Goal: Task Accomplishment & Management: Manage account settings

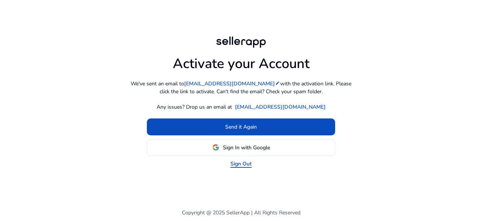
click at [249, 166] on link "Sign Out" at bounding box center [241, 164] width 21 height 8
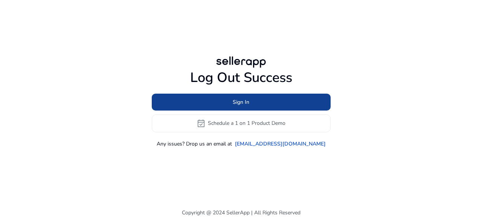
click at [267, 104] on span at bounding box center [241, 102] width 179 height 18
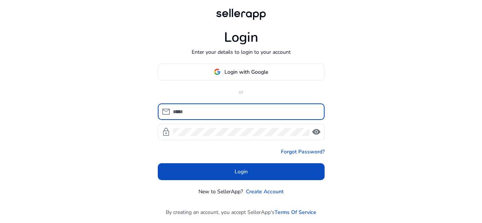
click at [235, 111] on input at bounding box center [246, 112] width 146 height 8
type input "**********"
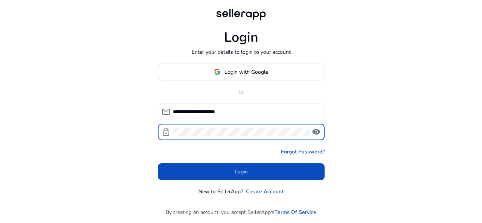
click button "Login" at bounding box center [241, 171] width 167 height 17
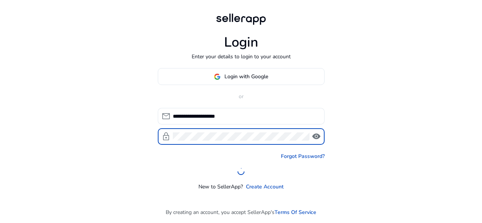
click at [316, 138] on span "visibility" at bounding box center [316, 136] width 9 height 9
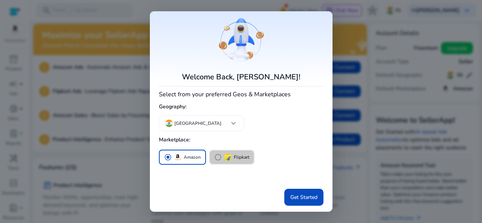
click at [217, 156] on span "radio_button_unchecked" at bounding box center [218, 158] width 8 height 8
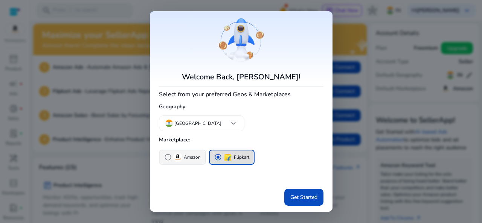
click at [165, 157] on span "radio_button_unchecked" at bounding box center [168, 158] width 8 height 8
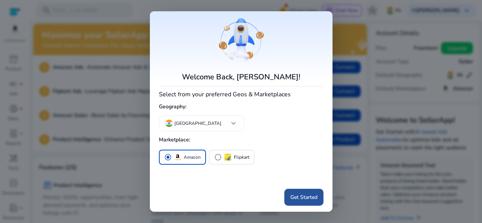
click at [304, 195] on span "Get Started" at bounding box center [303, 198] width 27 height 8
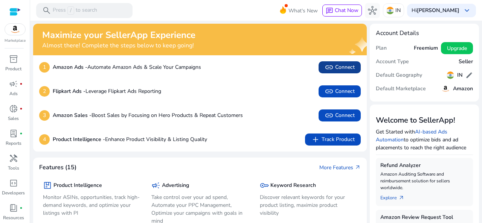
click at [342, 68] on span "link Connect" at bounding box center [340, 67] width 30 height 9
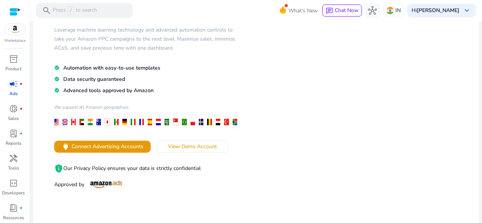
scroll to position [75, 0]
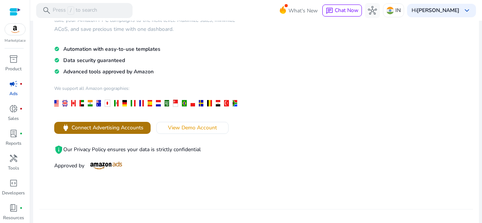
click at [129, 128] on span "Connect Advertising Accounts" at bounding box center [108, 128] width 72 height 8
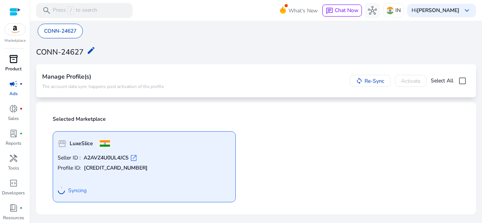
click at [20, 68] on p "Product" at bounding box center [13, 69] width 16 height 7
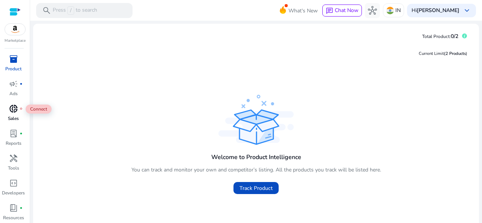
click at [12, 112] on span "donut_small" at bounding box center [13, 108] width 9 height 9
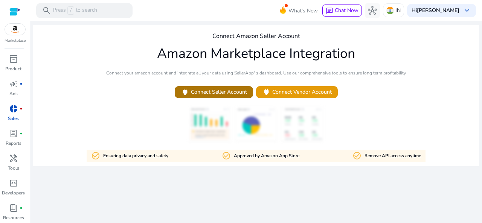
click at [226, 94] on span "power Connect Seller Account" at bounding box center [214, 92] width 66 height 9
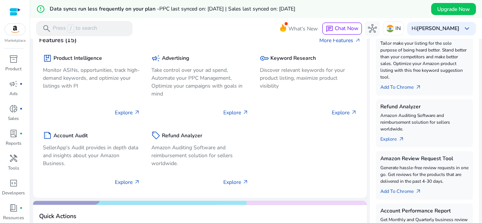
scroll to position [151, 0]
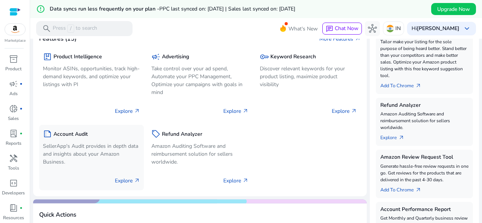
click at [112, 147] on p "SellerApp's Audit provides in depth data and insights about your Amazon Busines…" at bounding box center [91, 154] width 97 height 24
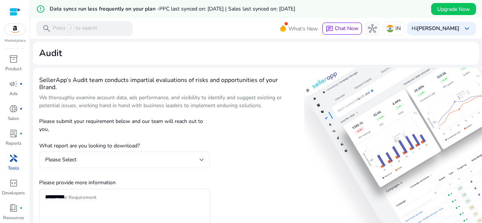
click at [158, 162] on div "Please Select" at bounding box center [122, 160] width 154 height 8
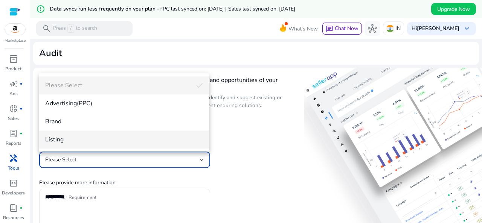
click at [129, 146] on mat-option "Listing" at bounding box center [124, 140] width 170 height 18
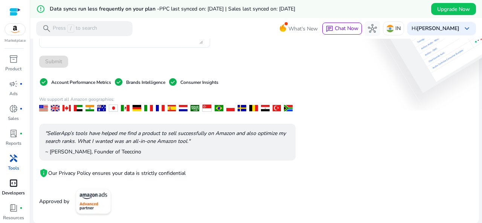
scroll to position [25, 0]
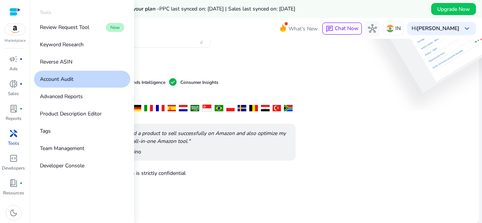
click at [14, 137] on span "handyman" at bounding box center [13, 133] width 9 height 9
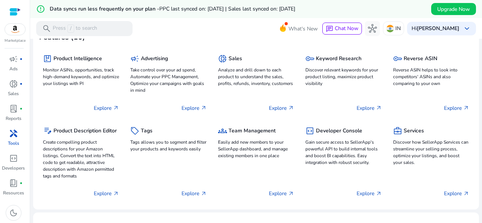
scroll to position [38, 0]
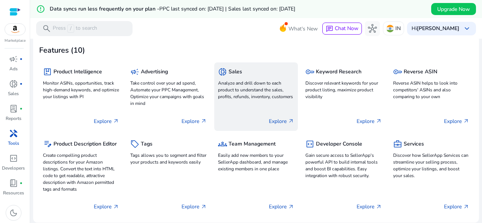
click at [280, 119] on p "Explore arrow_outward" at bounding box center [281, 122] width 25 height 8
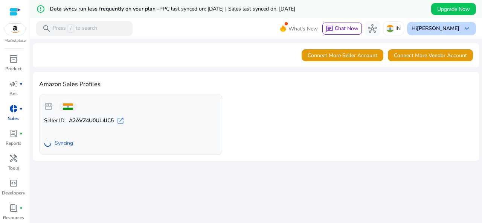
click at [463, 29] on span "keyboard_arrow_down" at bounding box center [467, 28] width 9 height 9
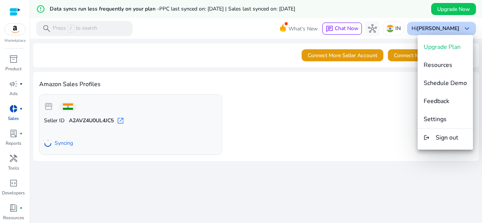
click at [463, 29] on div at bounding box center [241, 111] width 482 height 223
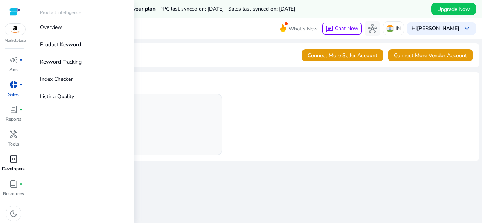
scroll to position [25, 0]
click at [53, 23] on p "Overview" at bounding box center [51, 27] width 22 height 8
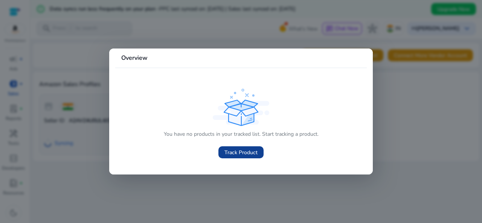
click at [249, 153] on span "Track Product" at bounding box center [240, 153] width 33 height 8
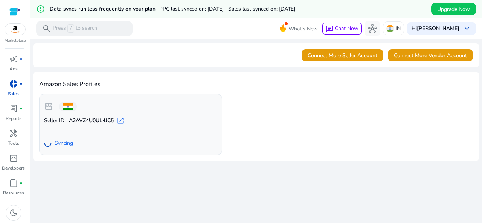
click at [16, 10] on div at bounding box center [14, 12] width 11 height 9
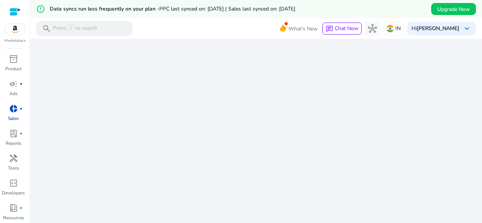
click at [18, 34] on img at bounding box center [15, 29] width 20 height 11
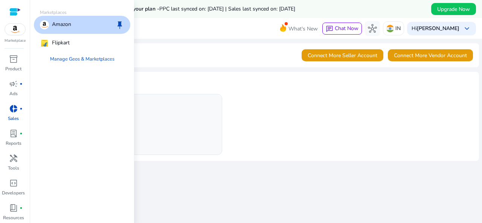
click at [18, 34] on img at bounding box center [15, 29] width 20 height 11
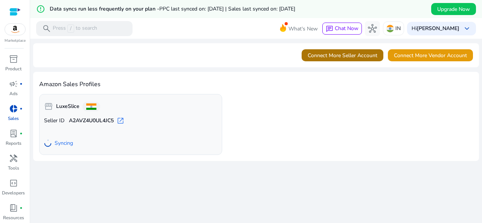
click at [353, 53] on span "Connect More Seller Account" at bounding box center [343, 56] width 70 height 8
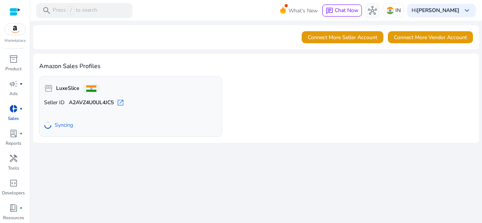
click at [124, 104] on span "open_in_new" at bounding box center [121, 103] width 8 height 8
click at [10, 89] on span "campaign" at bounding box center [13, 83] width 9 height 9
click at [10, 86] on span "campaign" at bounding box center [13, 83] width 9 height 9
click at [15, 64] on span "inventory_2" at bounding box center [13, 59] width 9 height 9
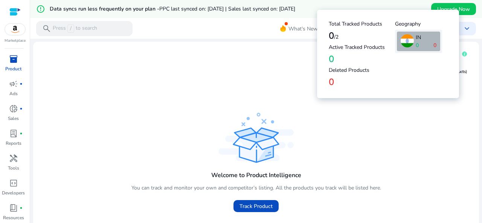
click at [463, 55] on icon at bounding box center [464, 54] width 5 height 5
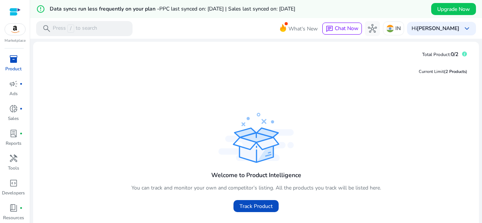
click at [435, 127] on div "Welcome to Product Intelligence You can track and monitor your own and competit…" at bounding box center [256, 163] width 434 height 105
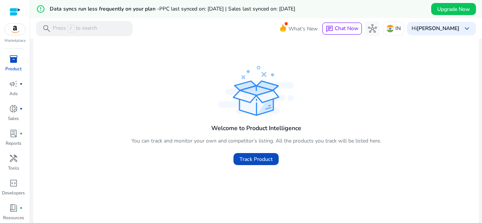
scroll to position [48, 0]
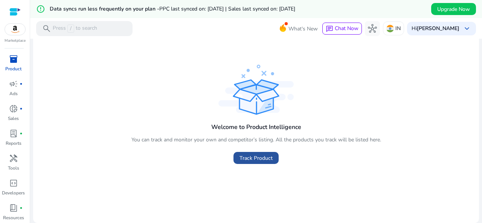
click at [259, 156] on span "Track Product" at bounding box center [256, 158] width 33 height 8
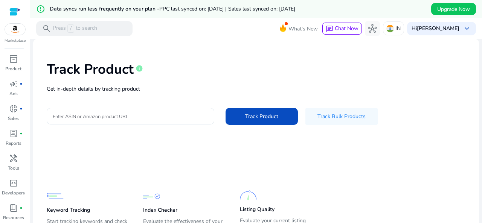
click at [151, 93] on p "Get in-depth details by tracking product" at bounding box center [256, 89] width 419 height 8
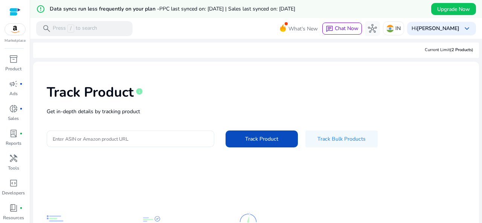
click at [144, 137] on input "Enter ASIN or Amazon product URL" at bounding box center [131, 139] width 156 height 8
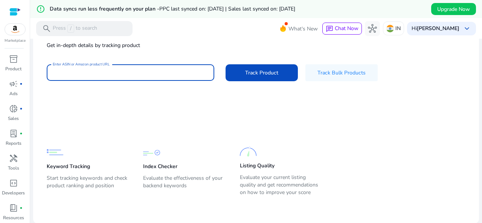
paste input "**********"
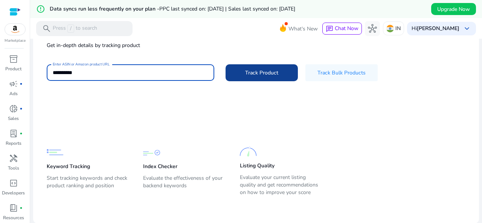
type input "**********"
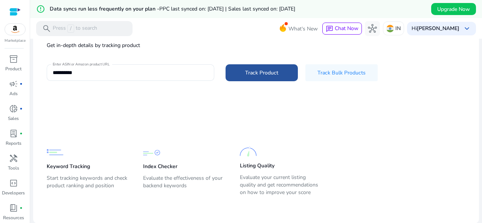
click at [246, 66] on span at bounding box center [262, 73] width 72 height 18
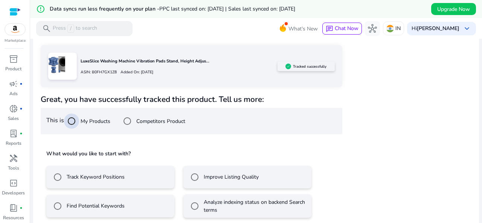
scroll to position [123, 0]
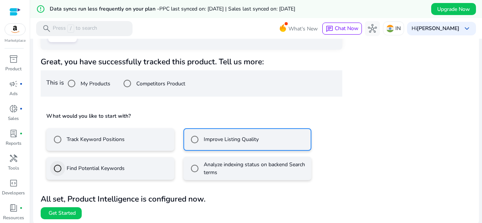
click at [63, 201] on b "All set, Product Intelligence is configured now." at bounding box center [123, 199] width 165 height 11
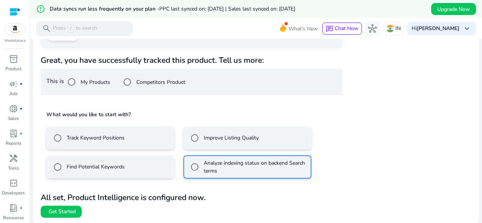
click at [120, 133] on div "Track Keyword Positions" at bounding box center [87, 138] width 75 height 15
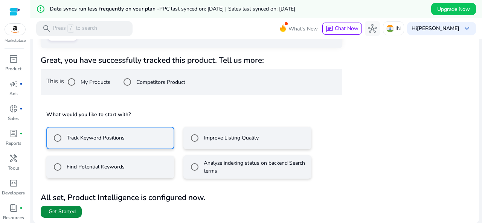
click at [53, 214] on span "Get Started" at bounding box center [62, 212] width 27 height 8
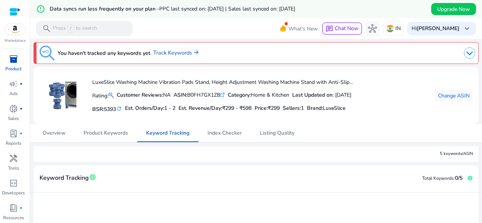
click at [464, 49] on img at bounding box center [469, 52] width 11 height 11
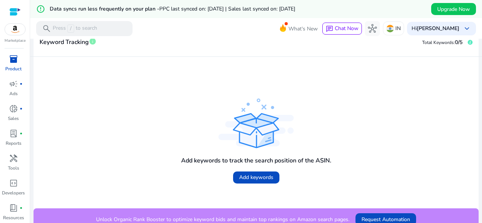
scroll to position [244, 0]
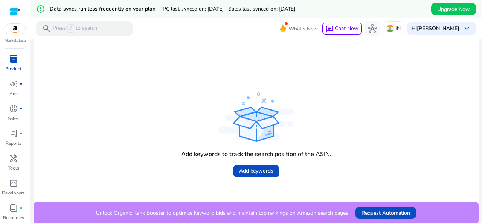
click at [12, 65] on div "inventory_2" at bounding box center [13, 59] width 21 height 12
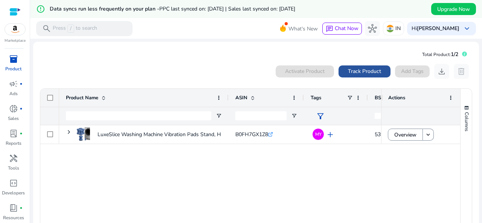
click at [362, 69] on span "Track Product" at bounding box center [364, 71] width 33 height 8
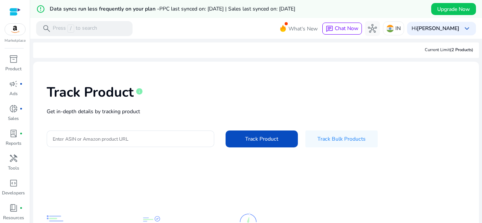
click at [121, 117] on div "Track Product info Get in-depth details by tracking product Enter ASIN or Amazo…" at bounding box center [256, 115] width 434 height 95
click at [128, 146] on div at bounding box center [131, 139] width 156 height 17
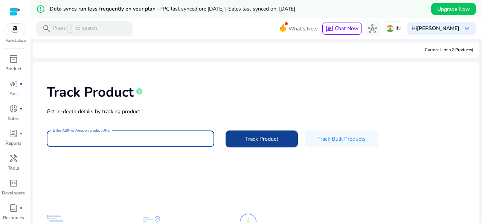
paste input "**********"
type input "**********"
click at [254, 134] on span at bounding box center [262, 139] width 72 height 18
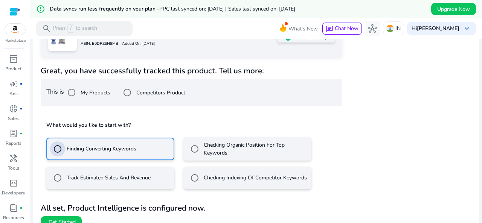
scroll to position [157, 0]
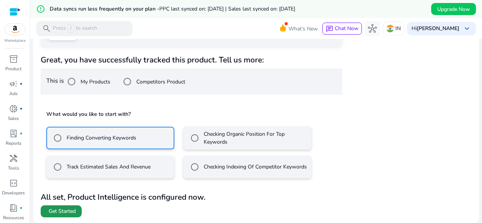
click at [63, 210] on span "Get Started" at bounding box center [62, 212] width 27 height 8
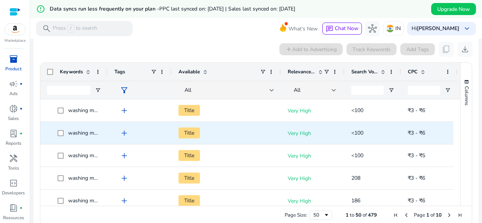
scroll to position [161, 0]
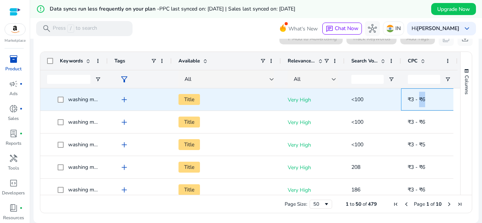
drag, startPoint x: 422, startPoint y: 100, endPoint x: 443, endPoint y: 101, distance: 20.7
click at [443, 101] on span "₹3 - ₹6" at bounding box center [429, 99] width 43 height 15
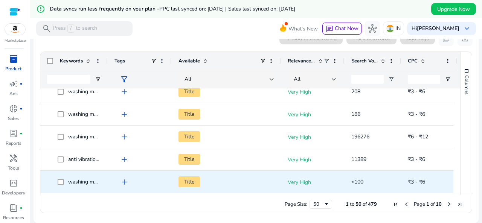
scroll to position [75, 0]
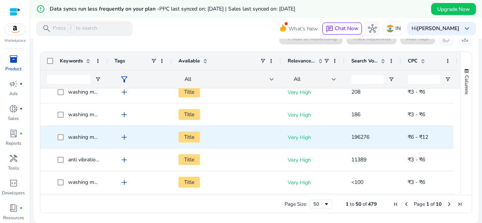
click at [198, 136] on span "Title" at bounding box center [189, 137] width 21 height 11
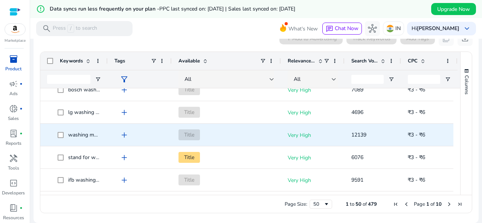
scroll to position [339, 0]
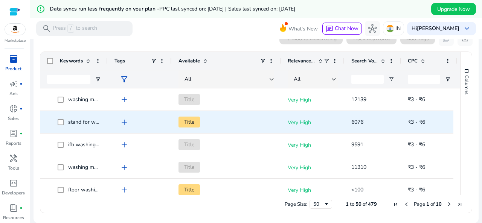
click at [192, 117] on span "Title" at bounding box center [189, 122] width 21 height 11
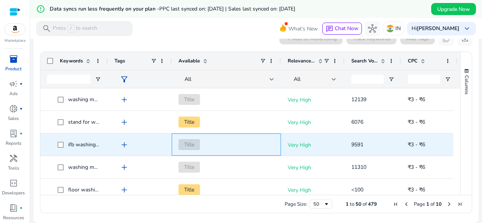
click at [186, 142] on span "Title" at bounding box center [189, 144] width 21 height 11
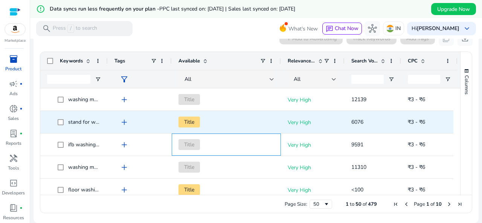
scroll to position [78, 0]
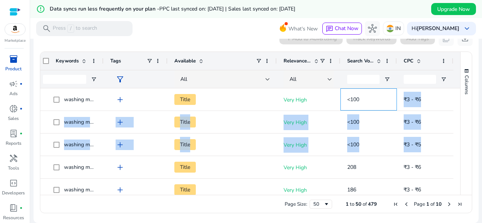
drag, startPoint x: 384, startPoint y: 98, endPoint x: 479, endPoint y: 99, distance: 95.3
click at [479, 99] on mat-sidenav-content "error_outline Data syncs run less frequently on your plan - PPC last synced on:…" at bounding box center [256, 111] width 452 height 223
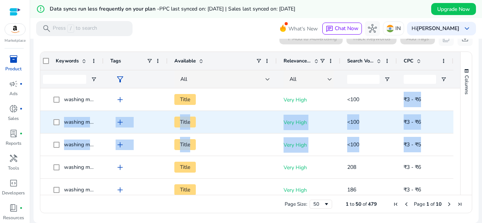
click at [358, 129] on span "<100" at bounding box center [368, 122] width 43 height 15
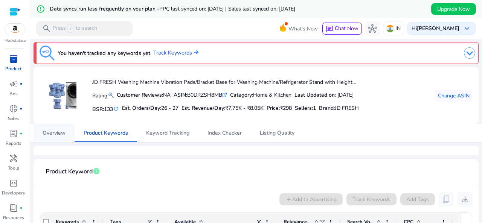
click at [63, 133] on span "Overview" at bounding box center [54, 133] width 23 height 5
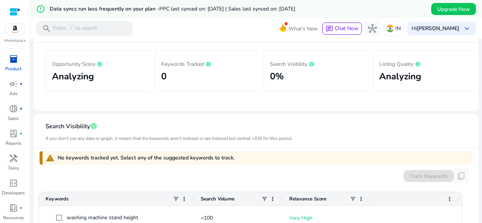
drag, startPoint x: 127, startPoint y: 159, endPoint x: 347, endPoint y: 172, distance: 220.4
click at [239, 159] on div "warning No keywords tracked yet. Select any of the suggested keywords to track." at bounding box center [256, 158] width 433 height 14
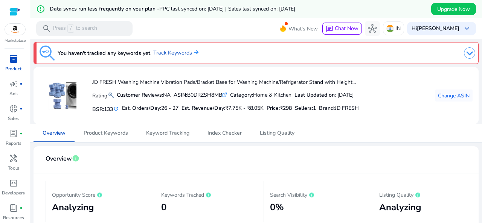
click at [458, 59] on div at bounding box center [346, 53] width 259 height 15
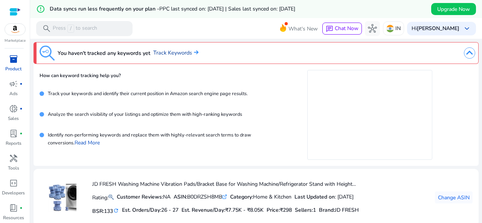
click at [175, 52] on link "Track Keywords" at bounding box center [175, 53] width 45 height 8
click at [178, 51] on link "Track Keywords" at bounding box center [175, 53] width 45 height 8
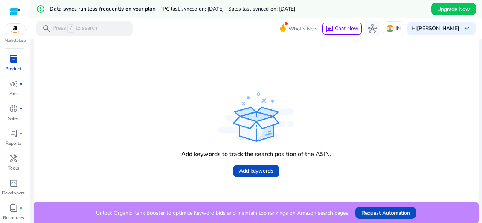
scroll to position [169, 0]
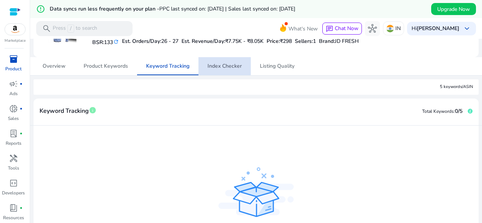
click at [218, 60] on span "Index Checker" at bounding box center [225, 66] width 34 height 18
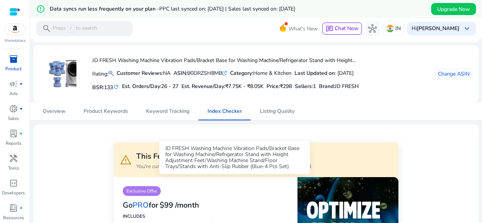
scroll to position [0, 0]
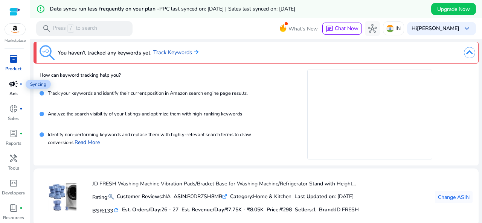
click at [15, 86] on span "campaign" at bounding box center [13, 83] width 9 height 9
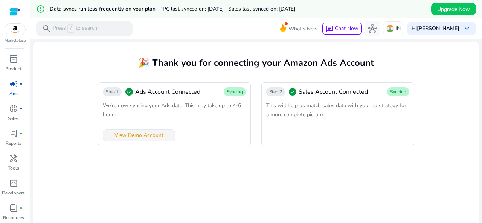
click at [131, 140] on span at bounding box center [139, 136] width 72 height 18
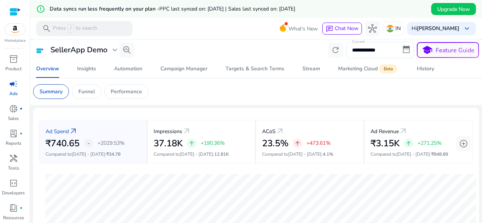
scroll to position [38, 0]
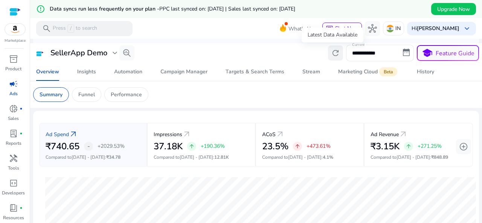
click at [336, 55] on span "refresh" at bounding box center [335, 53] width 9 height 9
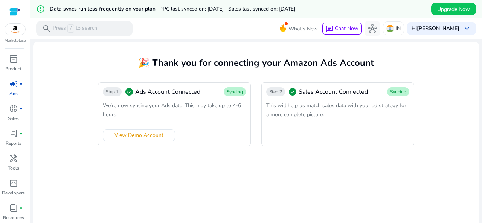
click at [318, 116] on span "This will help us match sales data with your ad strategy for a more complete pi…" at bounding box center [336, 110] width 140 height 16
click at [137, 134] on span "View Demo Account" at bounding box center [139, 135] width 49 height 8
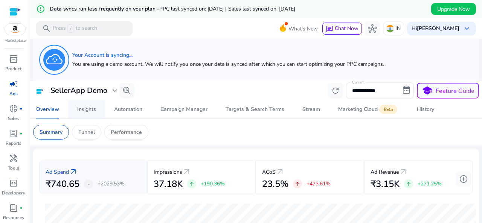
click at [97, 110] on link "Insights" at bounding box center [86, 110] width 37 height 18
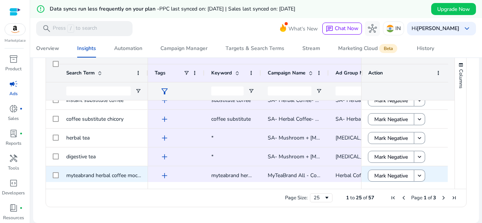
scroll to position [75, 0]
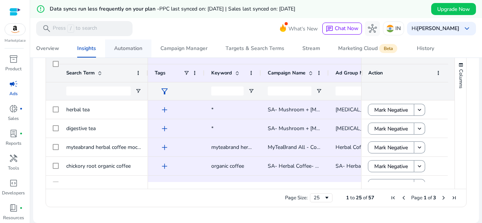
click at [132, 56] on span "Automation" at bounding box center [128, 49] width 28 height 18
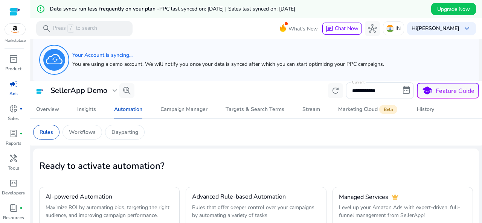
click at [16, 9] on div at bounding box center [14, 12] width 11 height 9
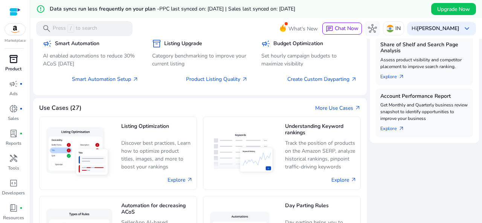
scroll to position [316, 0]
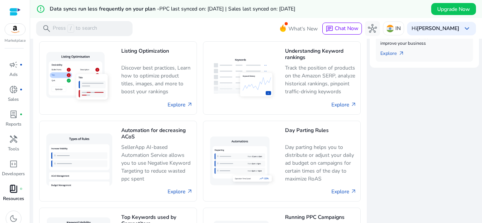
scroll to position [25, 0]
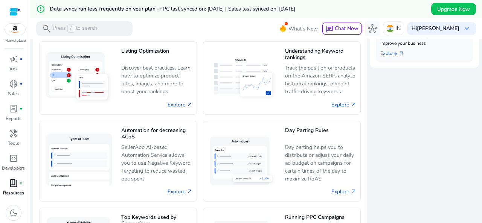
click at [14, 187] on span "book_4" at bounding box center [13, 183] width 9 height 9
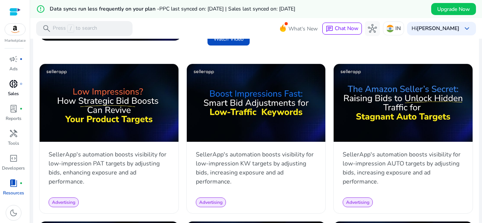
scroll to position [339, 0]
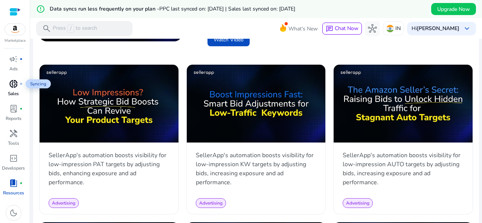
click at [11, 86] on span "donut_small" at bounding box center [13, 83] width 9 height 9
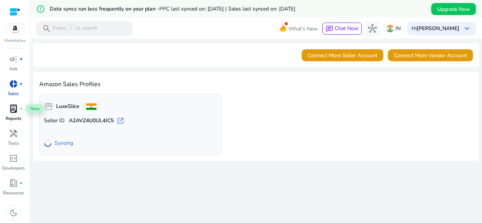
click at [10, 111] on span "lab_profile" at bounding box center [13, 108] width 9 height 9
click at [18, 108] on div "lab_profile fiber_manual_record" at bounding box center [13, 109] width 21 height 12
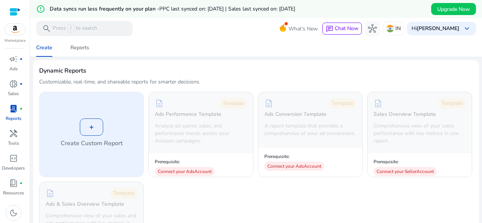
click at [82, 122] on div "+" at bounding box center [91, 127] width 23 height 17
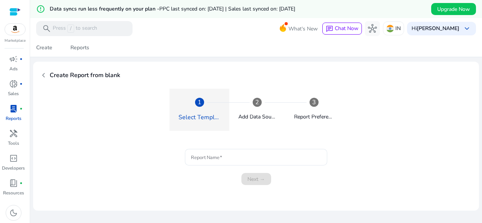
click at [198, 106] on span "1" at bounding box center [200, 102] width 4 height 9
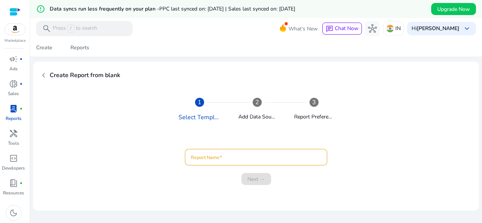
click at [200, 152] on div at bounding box center [256, 157] width 130 height 17
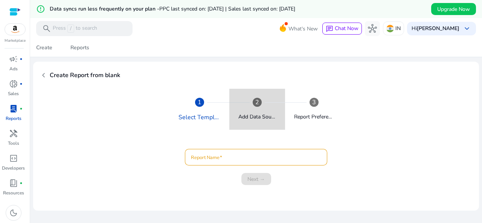
click at [249, 110] on div "Add Data Source" at bounding box center [257, 114] width 38 height 14
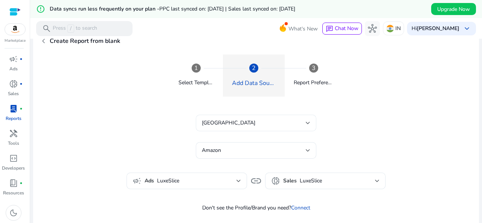
scroll to position [68, 0]
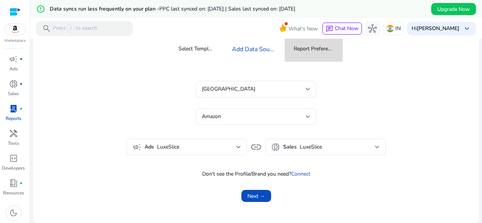
click at [302, 50] on div "Report Preference" at bounding box center [314, 49] width 40 height 8
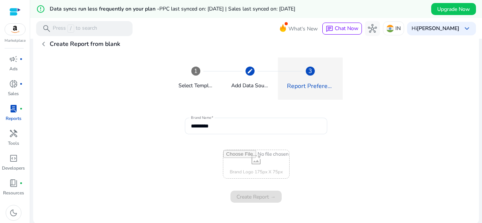
scroll to position [32, 0]
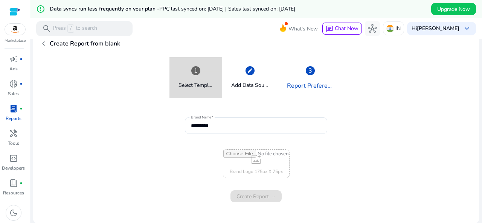
click at [206, 77] on div "Select Template" at bounding box center [196, 82] width 35 height 14
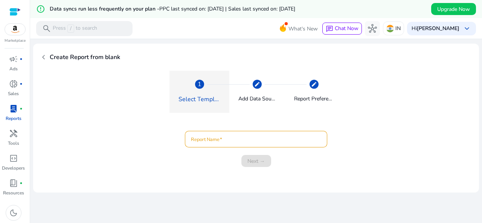
click at [45, 59] on span "chevron_left" at bounding box center [43, 57] width 9 height 9
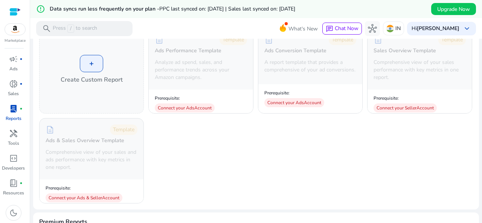
scroll to position [75, 0]
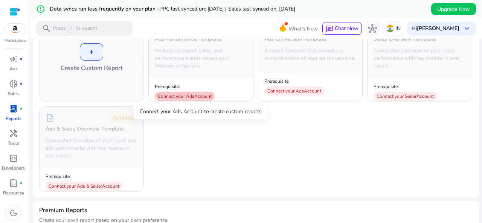
click at [193, 95] on div "Connect your Ads Account" at bounding box center [185, 96] width 60 height 9
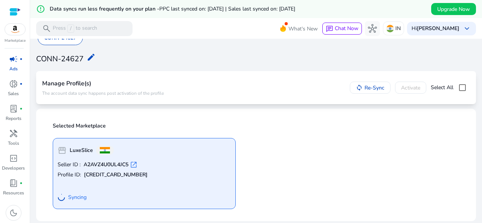
scroll to position [18, 0]
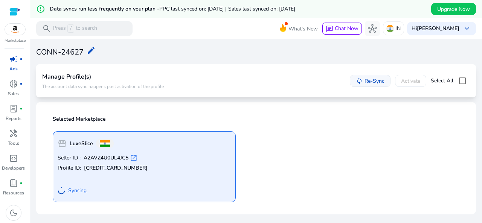
click at [357, 77] on span at bounding box center [370, 81] width 40 height 18
click at [354, 80] on span "Re-Syncing..." at bounding box center [369, 81] width 31 height 8
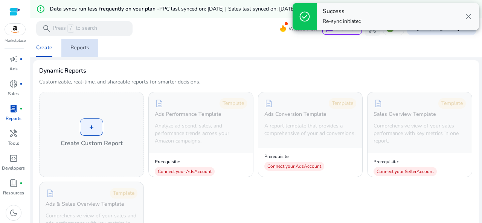
click at [73, 52] on span "Reports" at bounding box center [79, 48] width 19 height 18
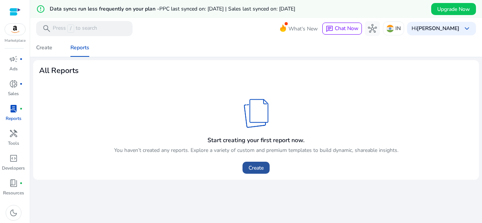
click at [255, 168] on span "Create" at bounding box center [256, 168] width 15 height 8
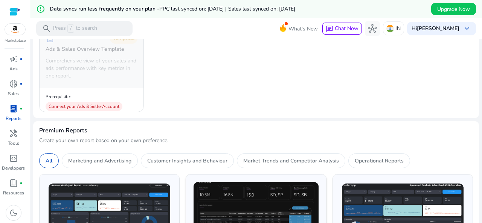
scroll to position [264, 0]
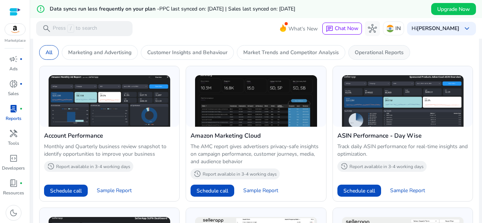
click at [393, 53] on p "Operational Reports" at bounding box center [379, 53] width 49 height 8
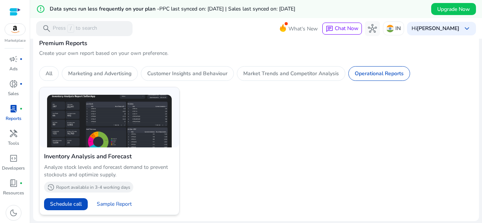
scroll to position [242, 0]
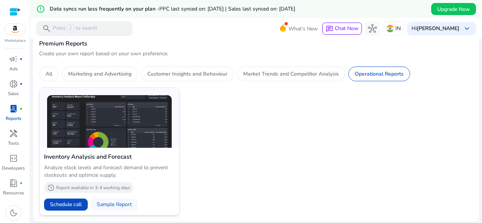
click at [123, 204] on span "Sample Report" at bounding box center [114, 205] width 35 height 8
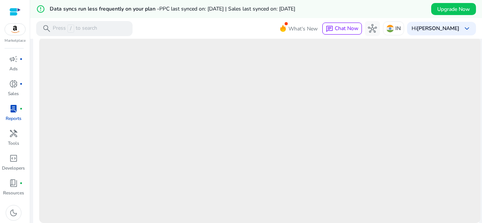
scroll to position [299, 0]
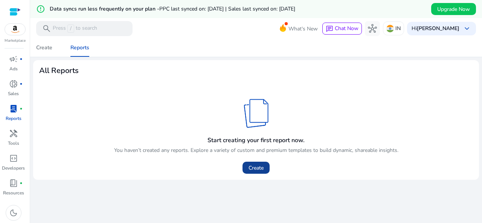
click at [264, 172] on span at bounding box center [256, 168] width 27 height 18
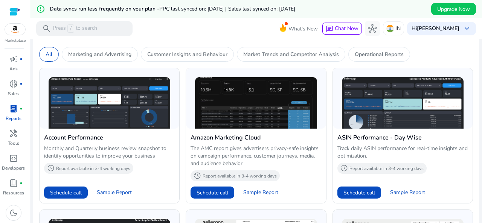
scroll to position [264, 0]
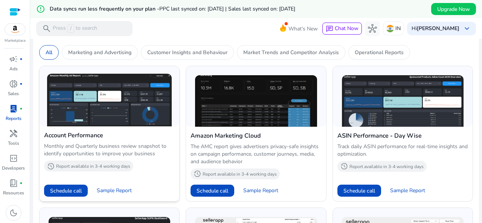
click at [129, 100] on img at bounding box center [109, 100] width 125 height 53
click at [109, 188] on span "Sample Report" at bounding box center [114, 191] width 35 height 8
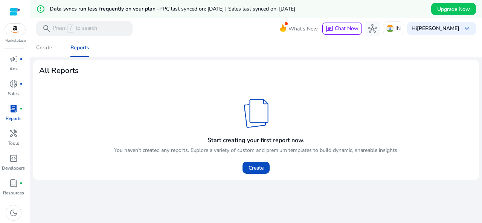
scroll to position [18, 0]
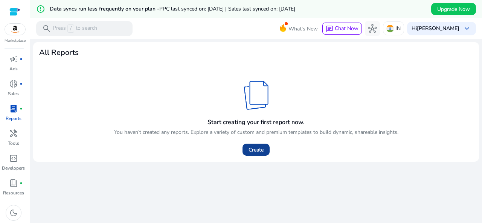
click at [258, 149] on span "Create" at bounding box center [256, 150] width 15 height 8
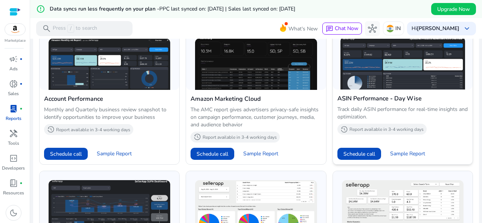
scroll to position [263, 0]
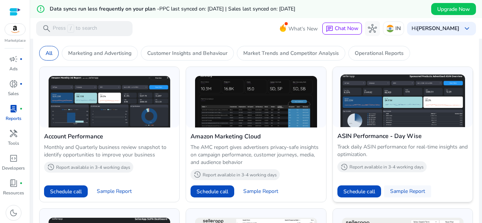
click at [409, 190] on span "Sample Report" at bounding box center [407, 192] width 35 height 8
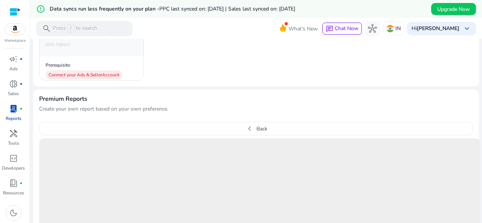
scroll to position [186, 0]
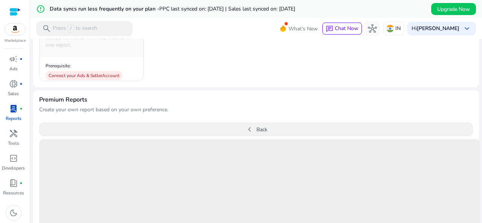
click at [248, 134] on span "chevron_left" at bounding box center [249, 129] width 9 height 9
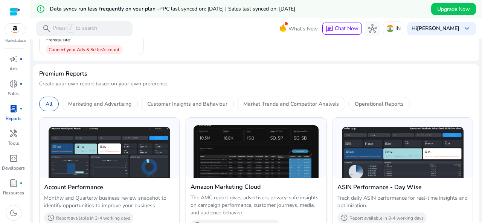
scroll to position [261, 0]
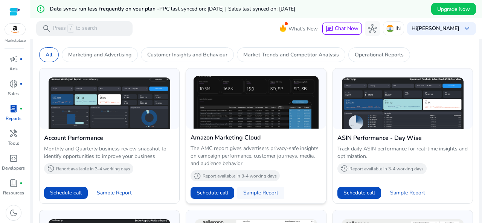
click at [263, 191] on span "Sample Report" at bounding box center [260, 193] width 35 height 8
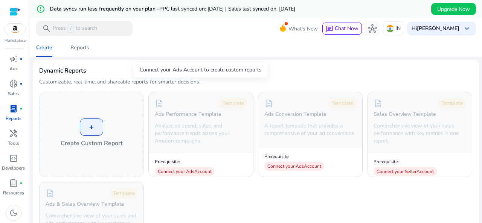
scroll to position [151, 0]
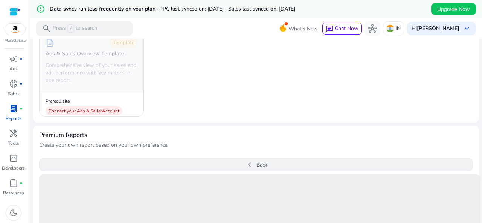
click at [252, 160] on button "chevron_left Back" at bounding box center [256, 165] width 434 height 14
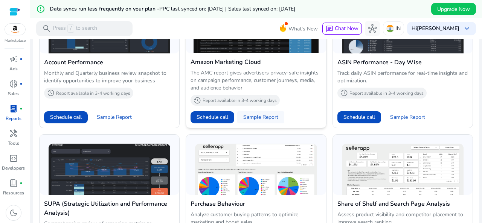
scroll to position [414, 0]
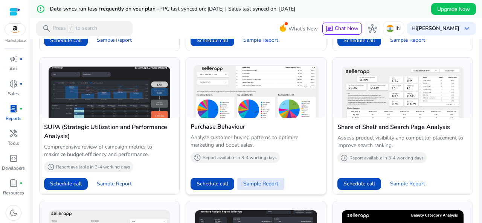
click at [252, 181] on span "Sample Report" at bounding box center [260, 184] width 35 height 8
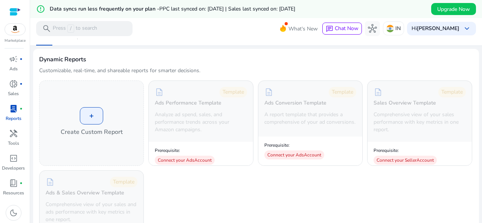
scroll to position [0, 0]
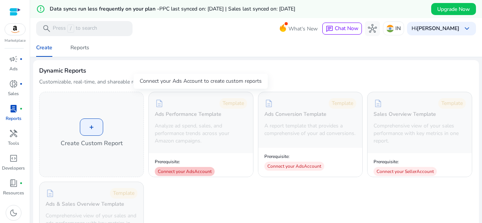
click at [188, 168] on div "Connect your Ads Account" at bounding box center [185, 171] width 60 height 9
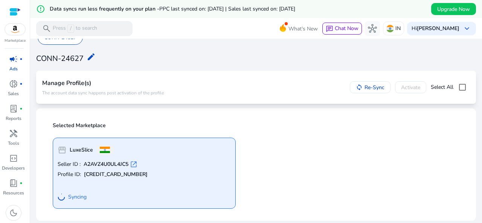
scroll to position [18, 0]
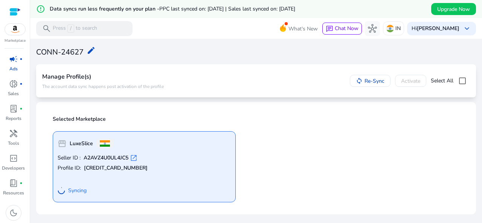
click at [23, 27] on img at bounding box center [15, 29] width 20 height 11
click at [13, 35] on img at bounding box center [15, 29] width 20 height 11
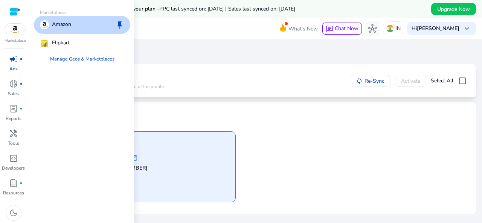
click at [71, 27] on p "Amazon" at bounding box center [61, 24] width 19 height 9
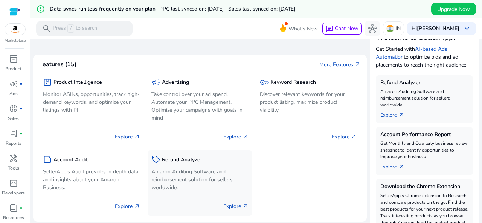
scroll to position [113, 0]
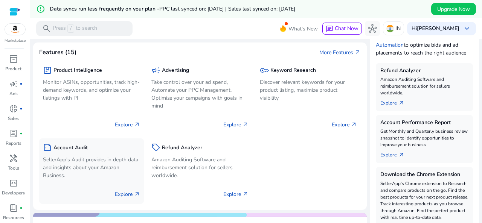
click at [131, 197] on p "Explore arrow_outward" at bounding box center [127, 195] width 25 height 8
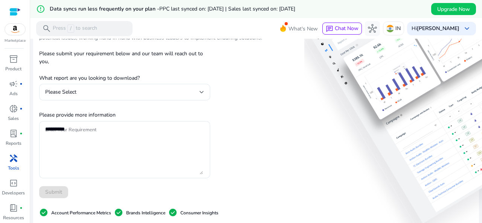
scroll to position [75, 0]
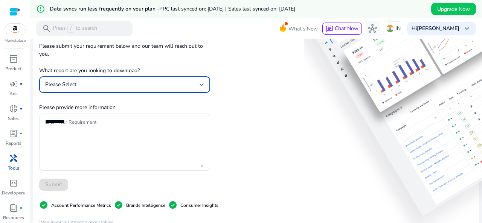
click at [148, 87] on div "Please Select" at bounding box center [122, 85] width 154 height 8
